Goal: Task Accomplishment & Management: Use online tool/utility

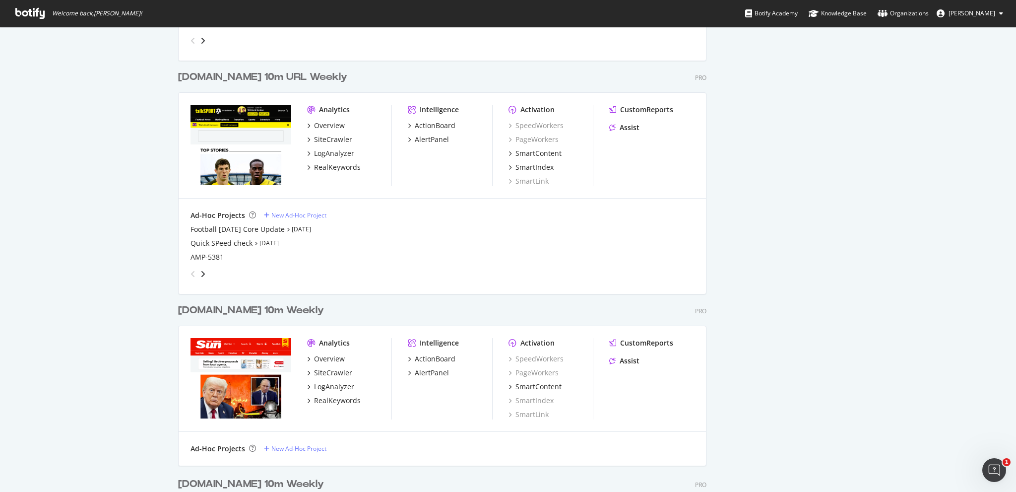
scroll to position [546, 0]
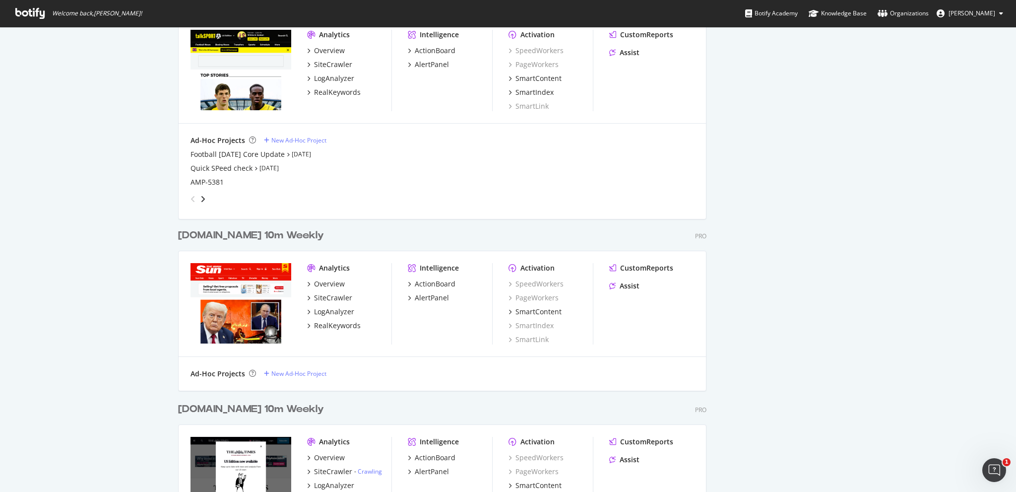
click at [221, 230] on div "[DOMAIN_NAME] 10m Weekly" at bounding box center [251, 235] width 146 height 14
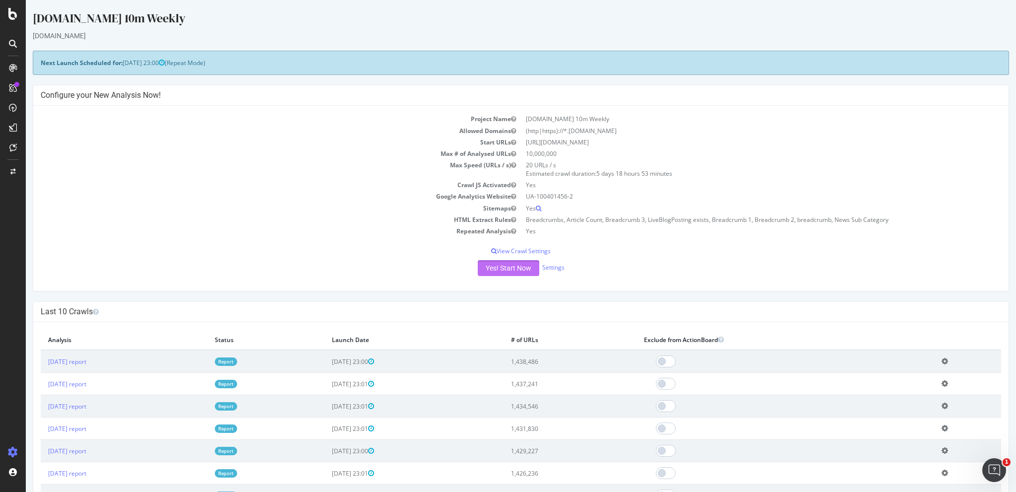
click at [515, 265] on button "Yes! Start Now" at bounding box center [509, 268] width 62 height 16
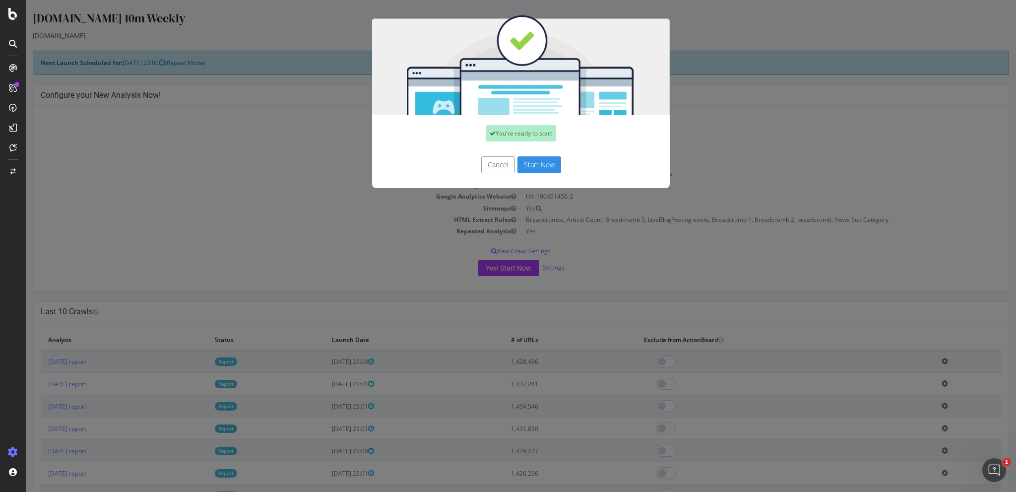
click at [534, 168] on button "Start Now" at bounding box center [539, 164] width 44 height 17
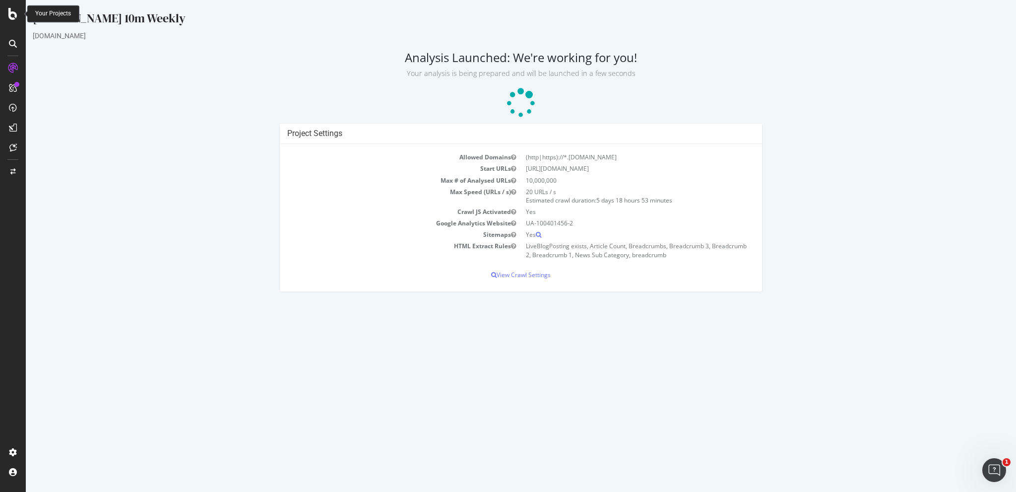
click at [18, 14] on div at bounding box center [13, 14] width 24 height 12
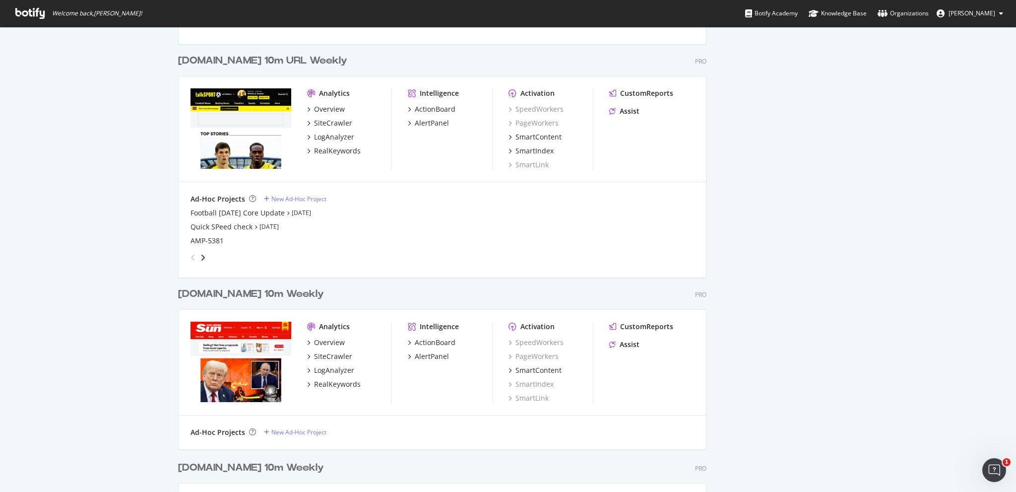
scroll to position [198, 0]
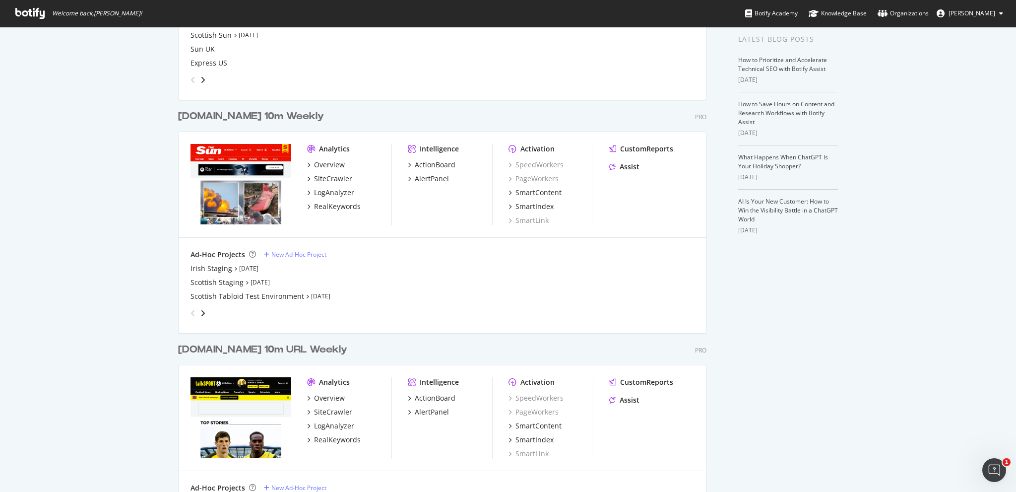
click at [199, 308] on div "angle-right" at bounding box center [202, 313] width 7 height 10
click at [200, 311] on icon "angle-right" at bounding box center [202, 313] width 5 height 8
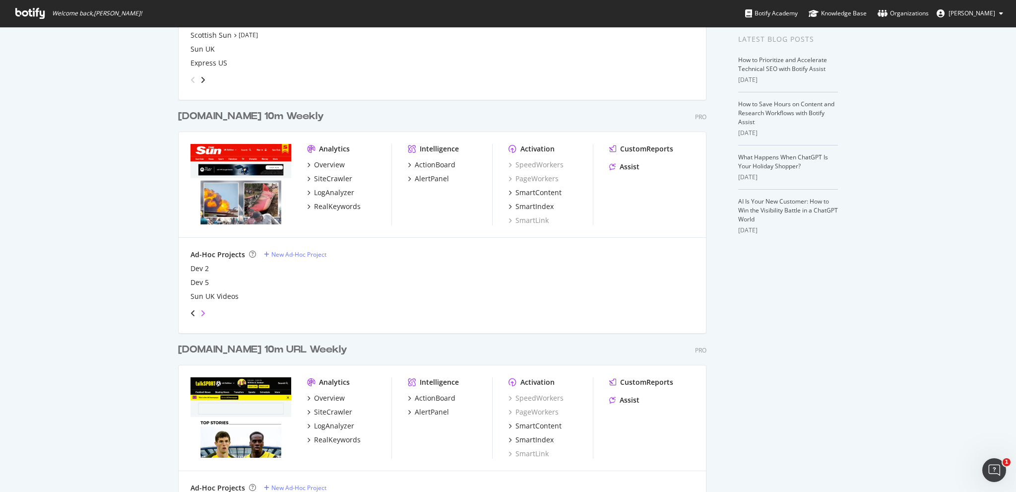
click at [200, 311] on icon "angle-right" at bounding box center [202, 313] width 5 height 8
click at [182, 306] on div "Ad-Hoc Projects New Ad-Hoc Project Topic Pages VIDEO PAGES - could not determin…" at bounding box center [442, 285] width 527 height 95
click at [186, 307] on div "angle-left" at bounding box center [192, 313] width 13 height 16
click at [190, 309] on icon "angle-left" at bounding box center [192, 313] width 5 height 8
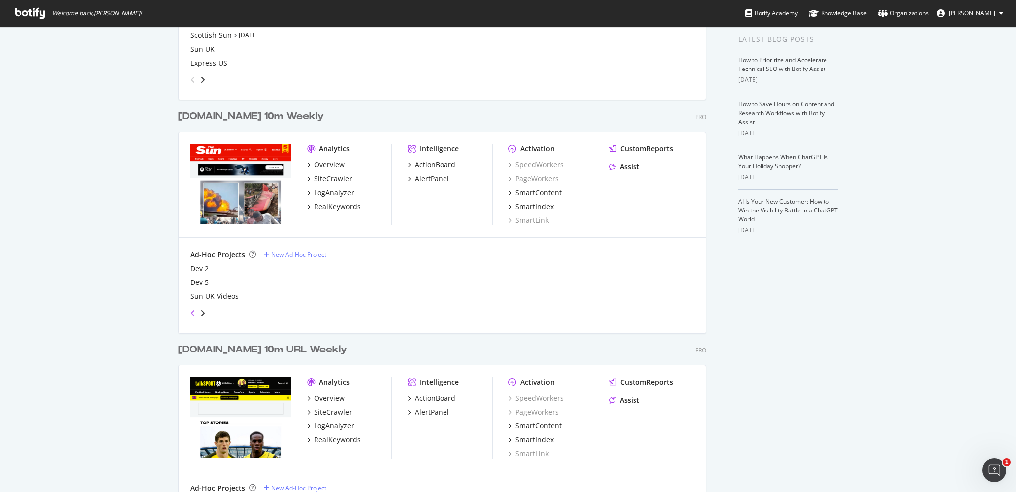
click at [190, 309] on icon "angle-left" at bounding box center [192, 313] width 5 height 8
click at [200, 311] on icon "angle-right" at bounding box center [202, 313] width 5 height 8
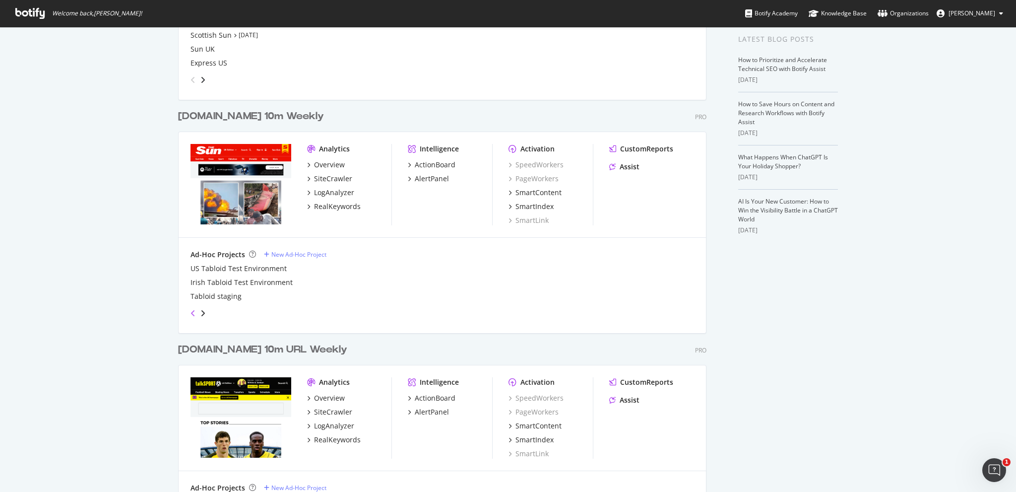
click at [191, 310] on icon "angle-left" at bounding box center [192, 313] width 5 height 8
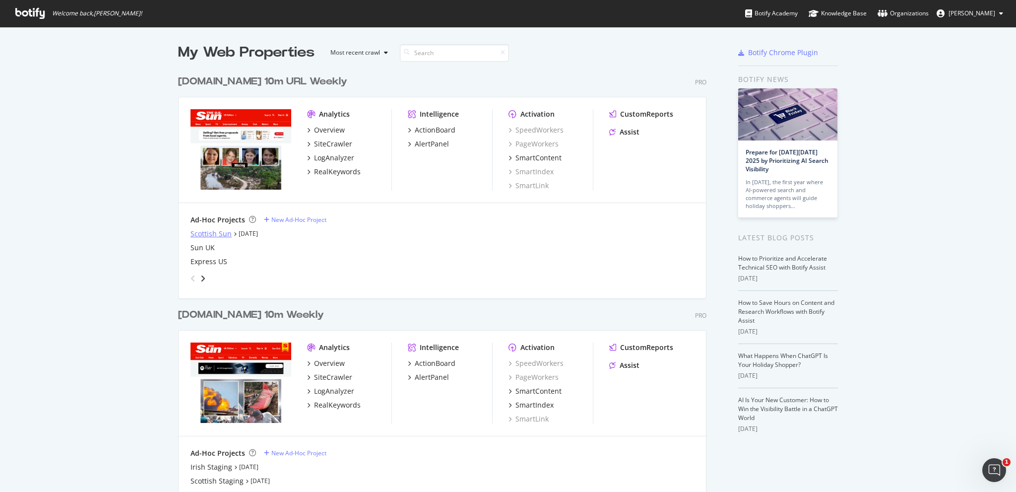
click at [208, 234] on div "Scottish Sun" at bounding box center [210, 234] width 41 height 10
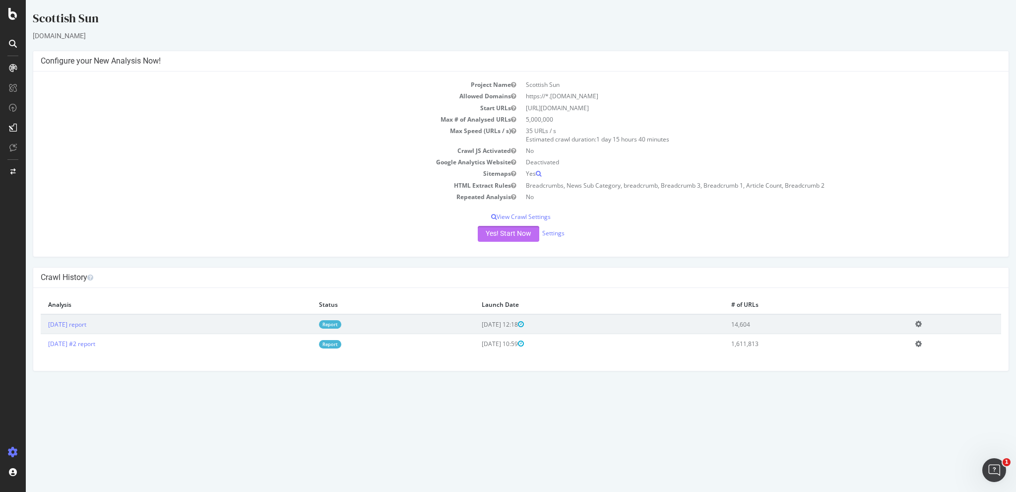
click at [498, 233] on button "Yes! Start Now" at bounding box center [509, 234] width 62 height 16
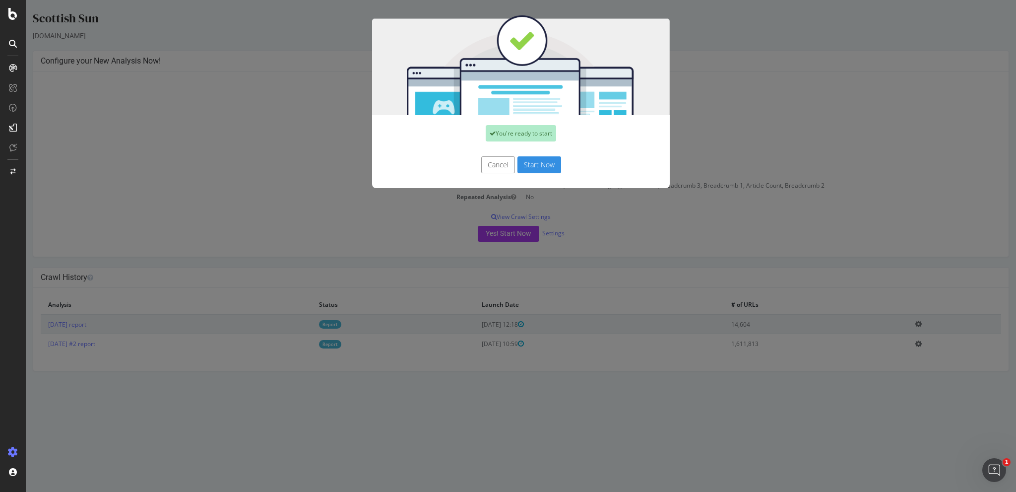
click at [545, 165] on button "Start Now" at bounding box center [539, 164] width 44 height 17
